Goal: Navigation & Orientation: Find specific page/section

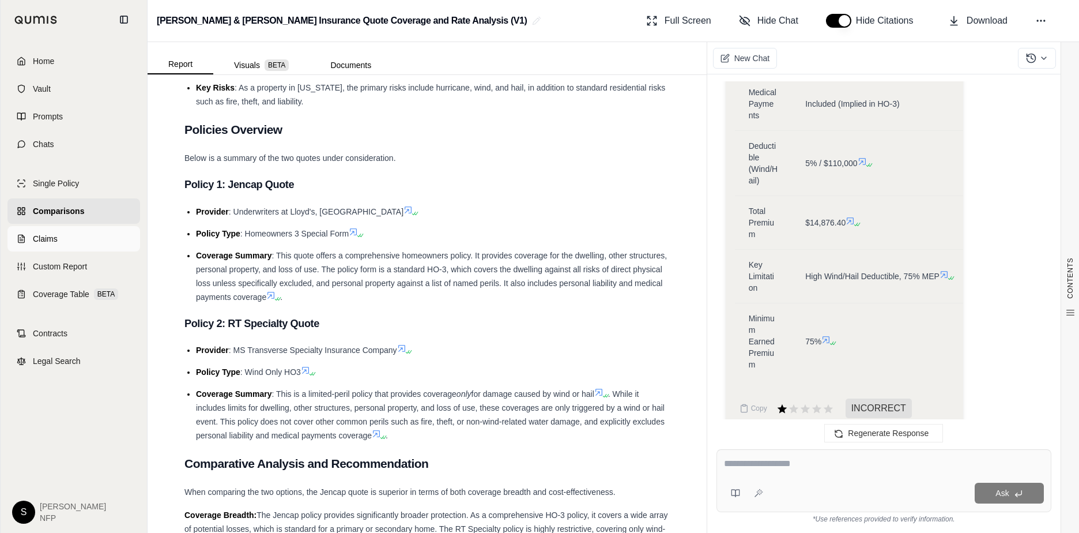
scroll to position [533, 0]
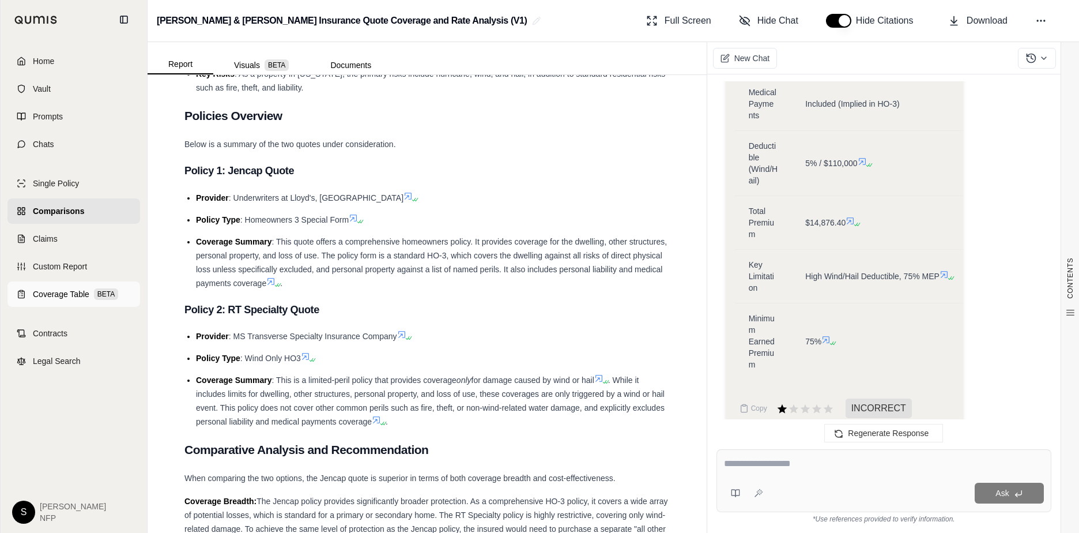
click at [37, 296] on span "Coverage Table" at bounding box center [61, 294] width 57 height 12
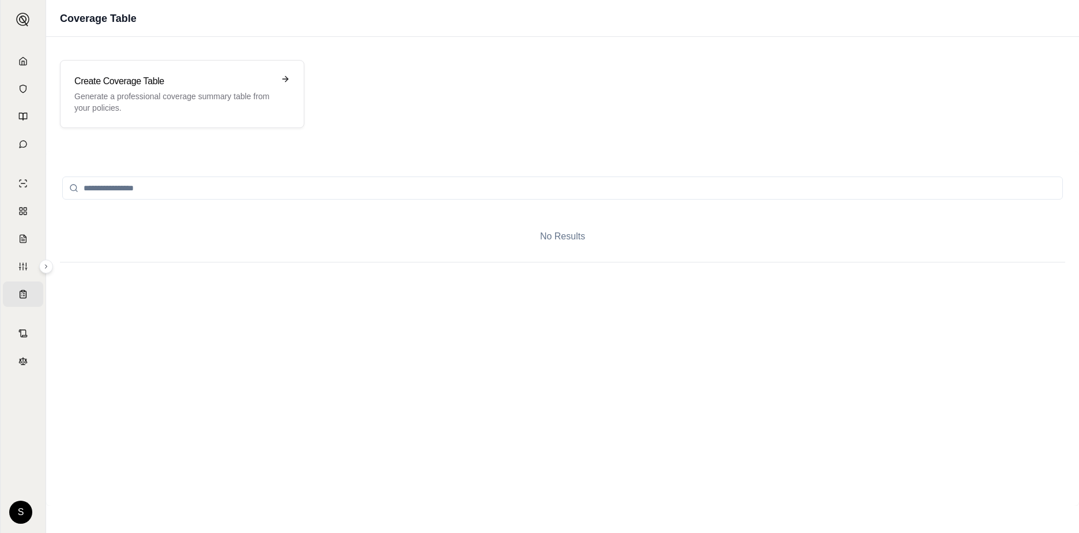
click at [114, 194] on input "search" at bounding box center [562, 187] width 1001 height 23
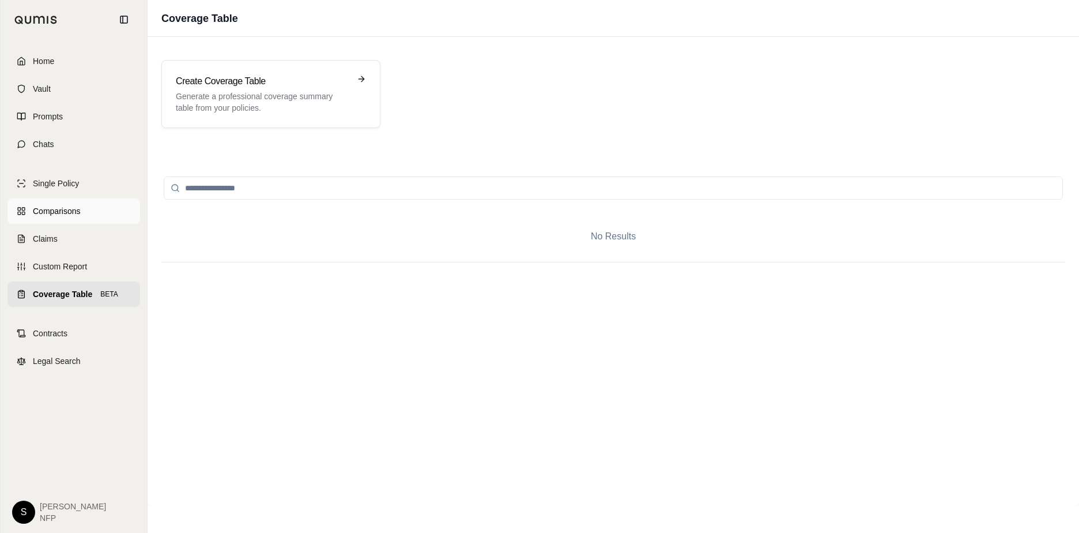
click at [55, 213] on span "Comparisons" at bounding box center [56, 211] width 47 height 12
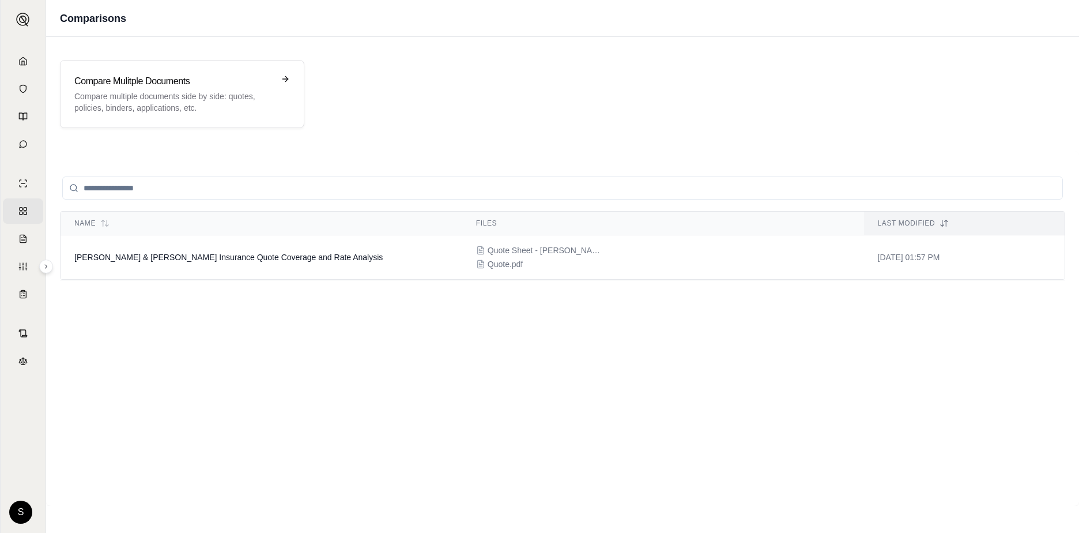
click at [117, 380] on div "Name Files Last modified [PERSON_NAME] & [PERSON_NAME] Insurance Quote Coverage…" at bounding box center [563, 328] width 1006 height 327
click at [98, 399] on div "Name Files Last modified [PERSON_NAME] & [PERSON_NAME] Insurance Quote Coverage…" at bounding box center [563, 328] width 1006 height 327
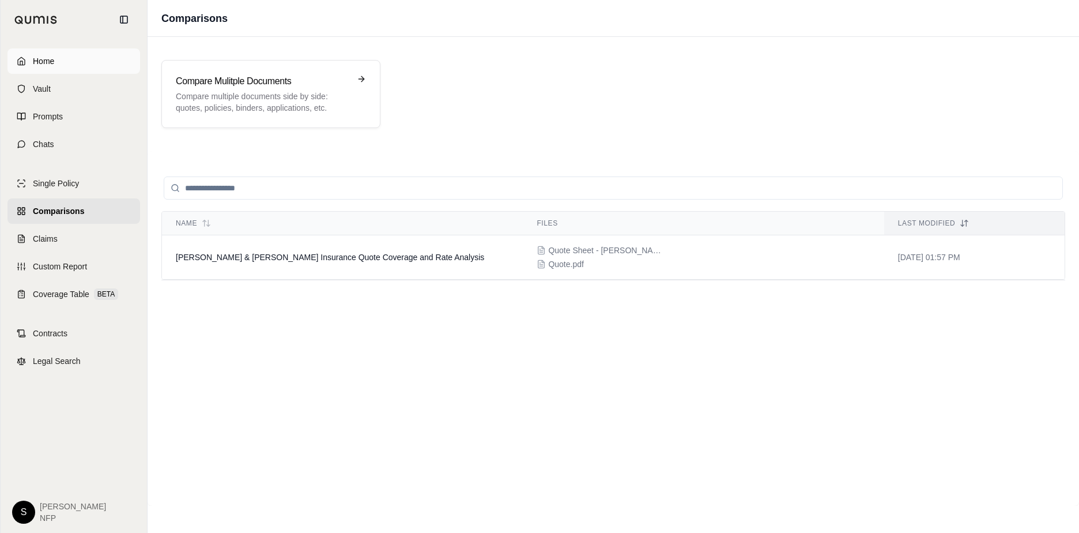
click at [22, 63] on link "Home" at bounding box center [73, 60] width 133 height 25
